Goal: Task Accomplishment & Management: Manage account settings

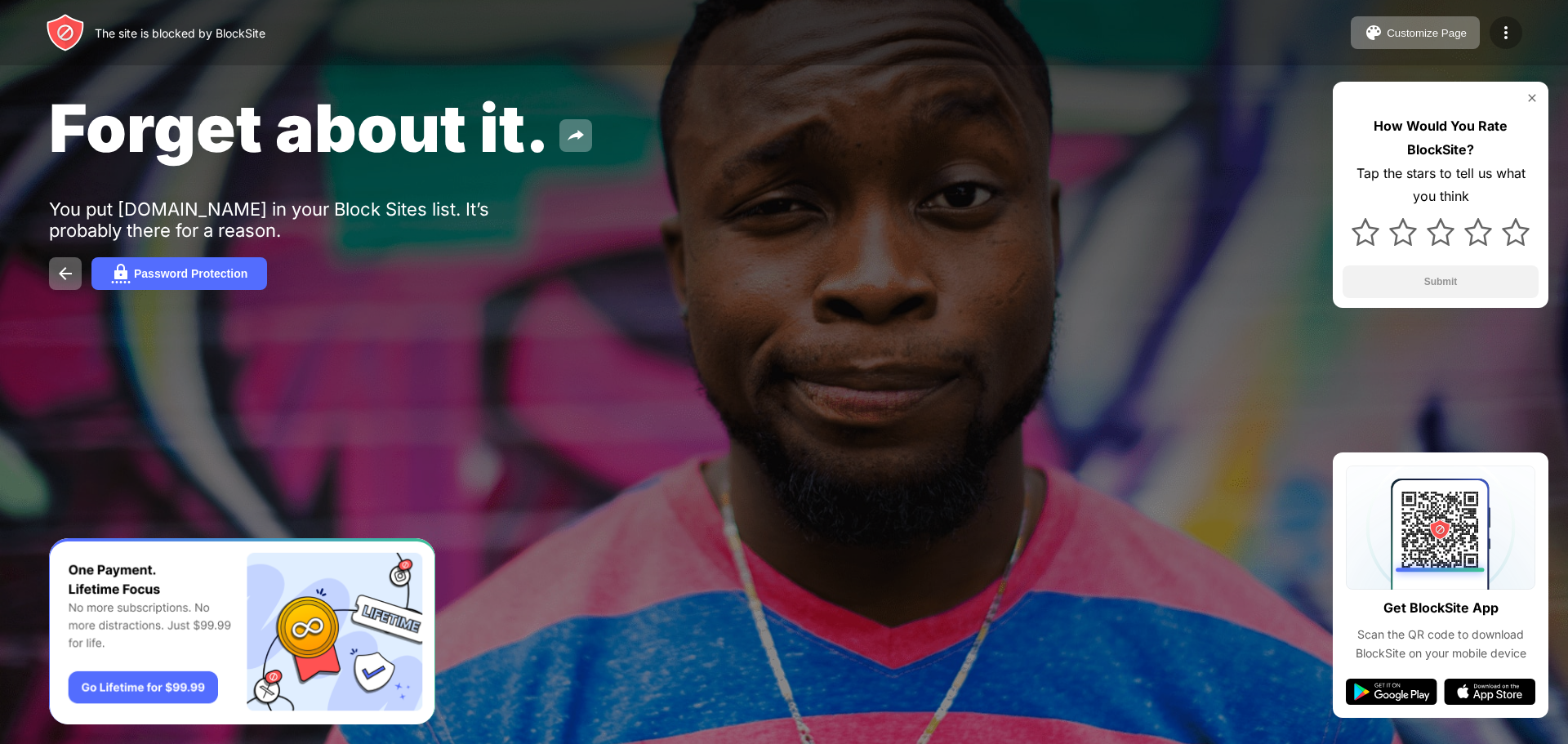
click at [1511, 29] on img at bounding box center [1506, 33] width 19 height 19
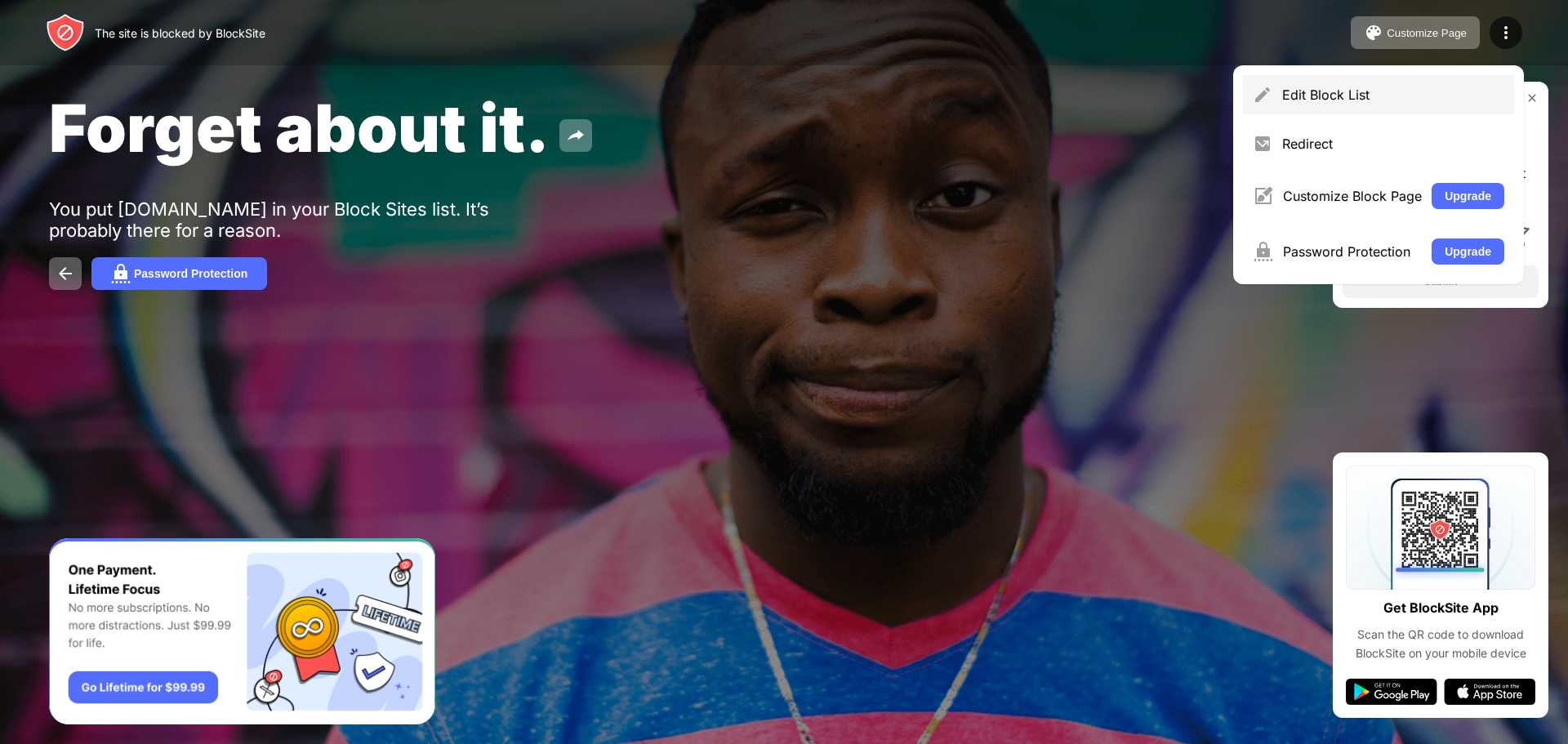
click at [1384, 90] on div "Edit Block List" at bounding box center [1392, 94] width 222 height 17
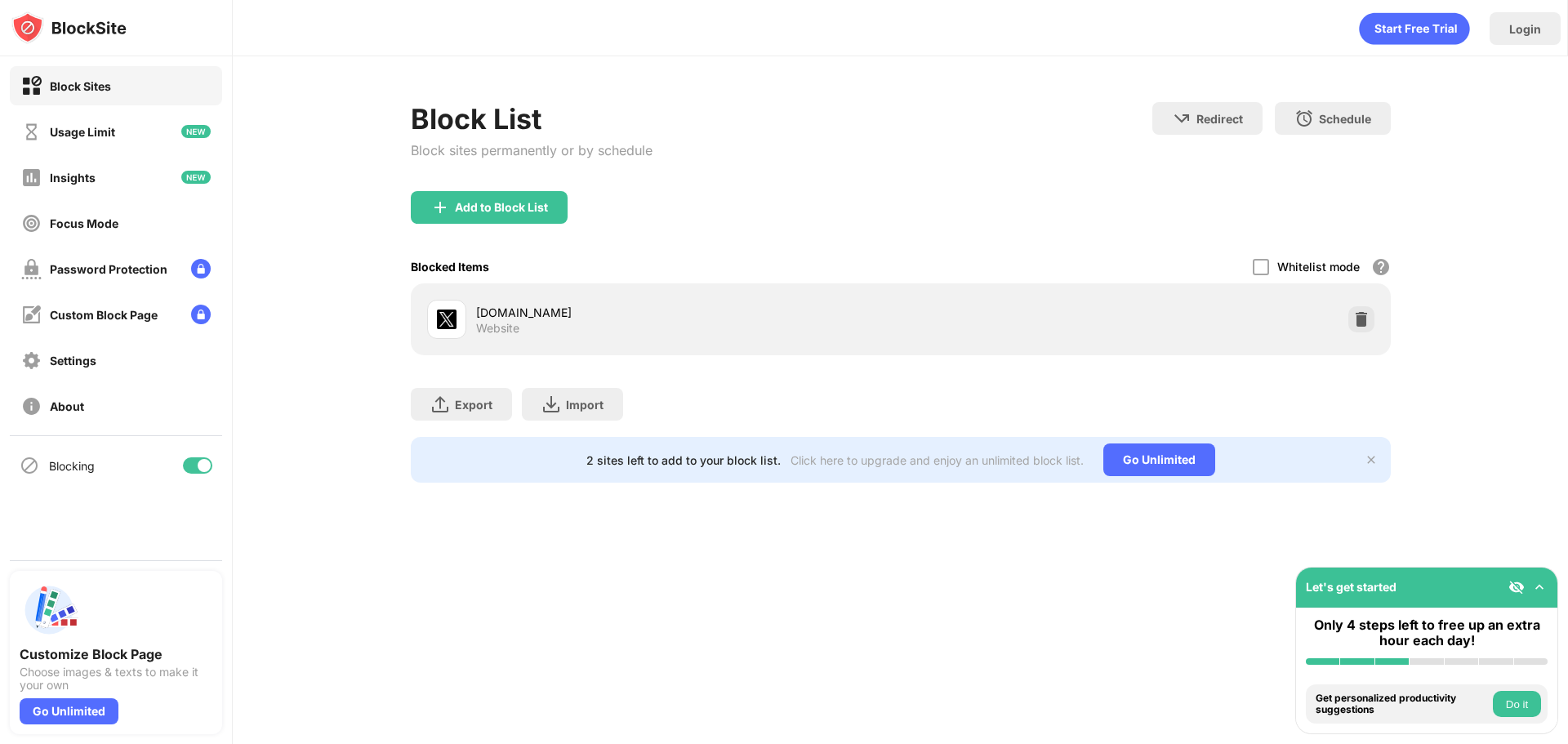
click at [201, 475] on div "Blocking" at bounding box center [116, 465] width 213 height 40
click at [200, 462] on div at bounding box center [204, 465] width 13 height 13
click at [189, 465] on div at bounding box center [191, 465] width 13 height 13
